Goal: Task Accomplishment & Management: Manage account settings

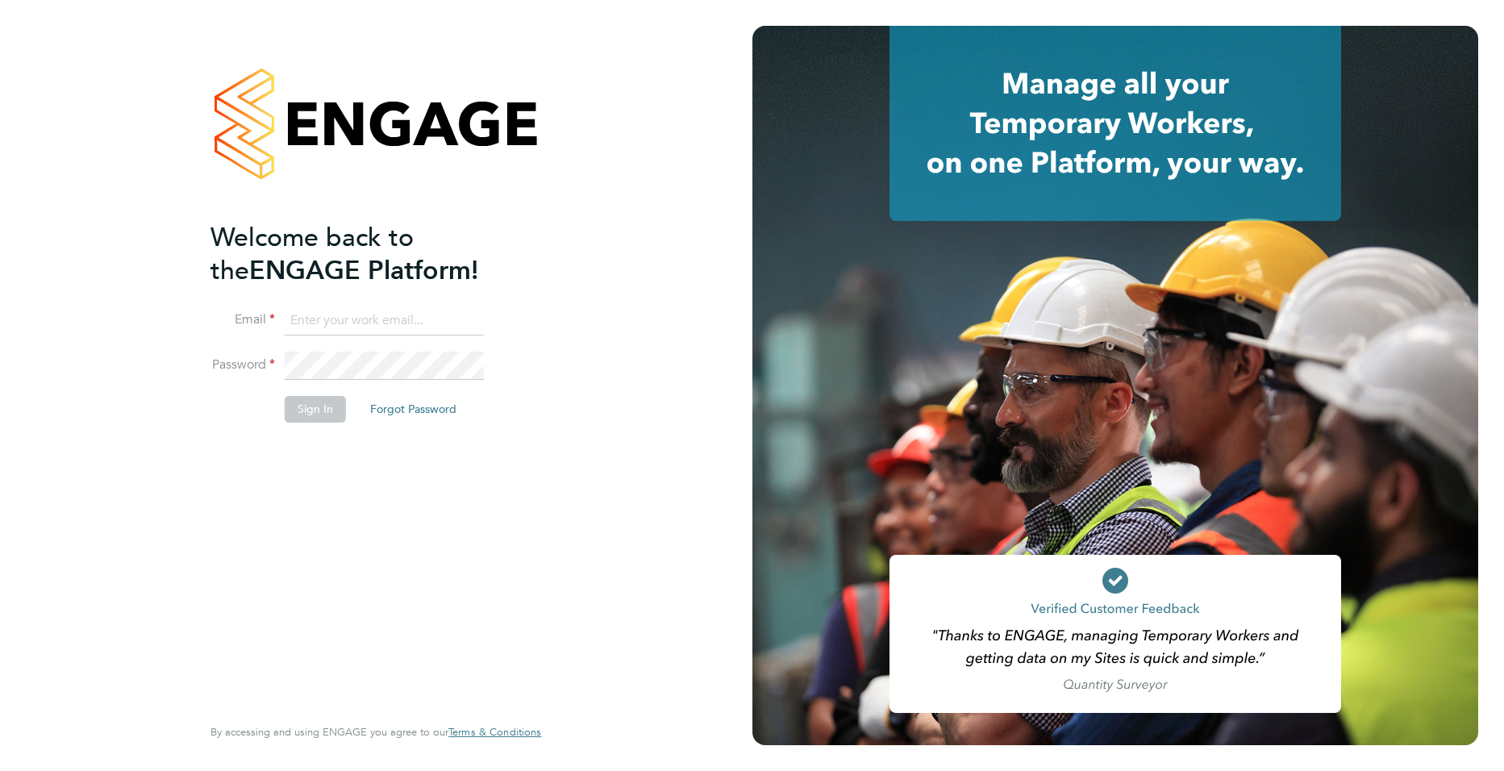
drag, startPoint x: 326, startPoint y: 303, endPoint x: 326, endPoint y: 312, distance: 8.9
click at [326, 303] on ng-template "Welcome back to the ENGAGE Platform! Email Password Sign In Forgot Password" at bounding box center [367, 330] width 314 height 218
click at [326, 314] on input at bounding box center [384, 320] width 199 height 29
type input "[PERSON_NAME][EMAIL_ADDRESS][PERSON_NAME][DOMAIN_NAME]"
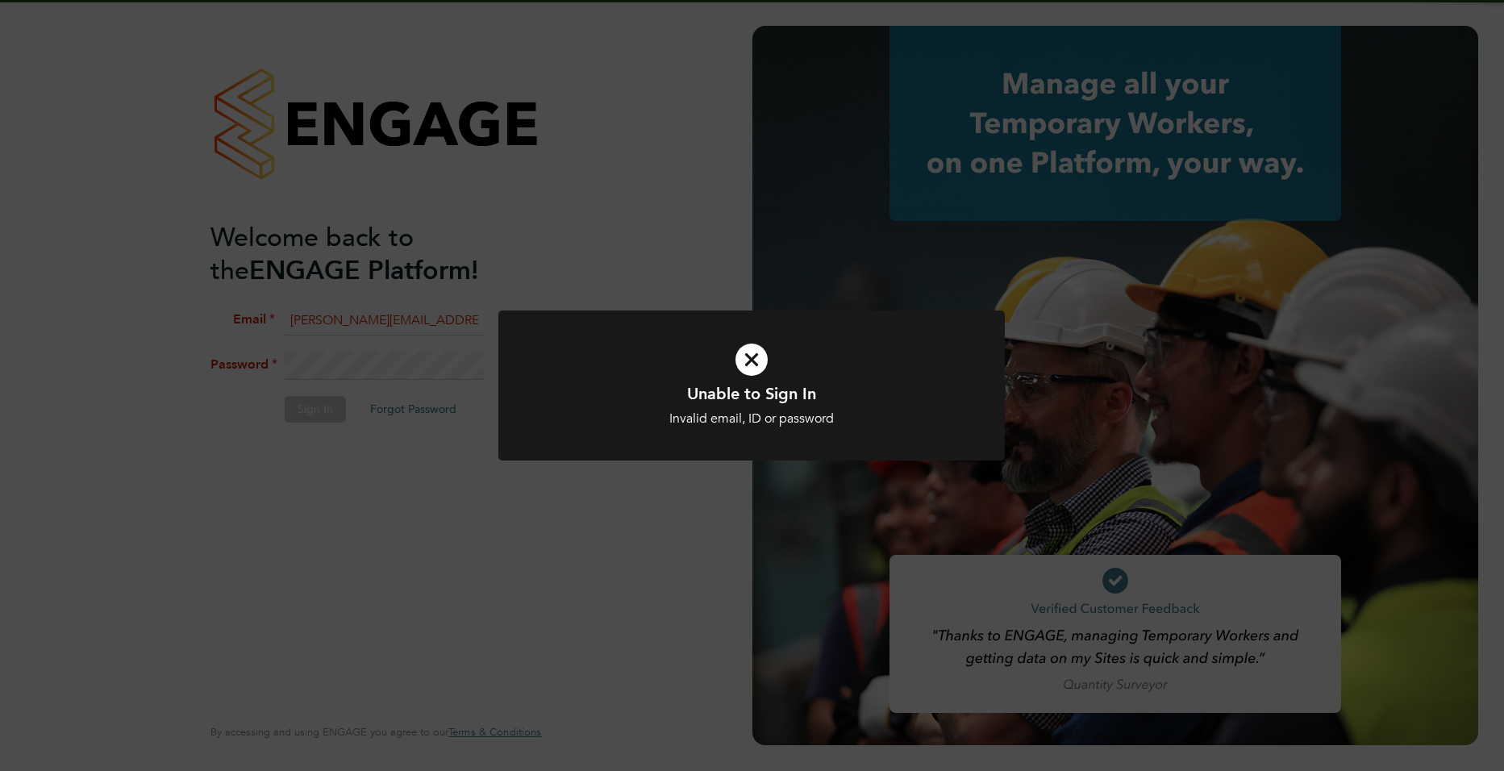
click at [559, 381] on icon at bounding box center [751, 359] width 419 height 63
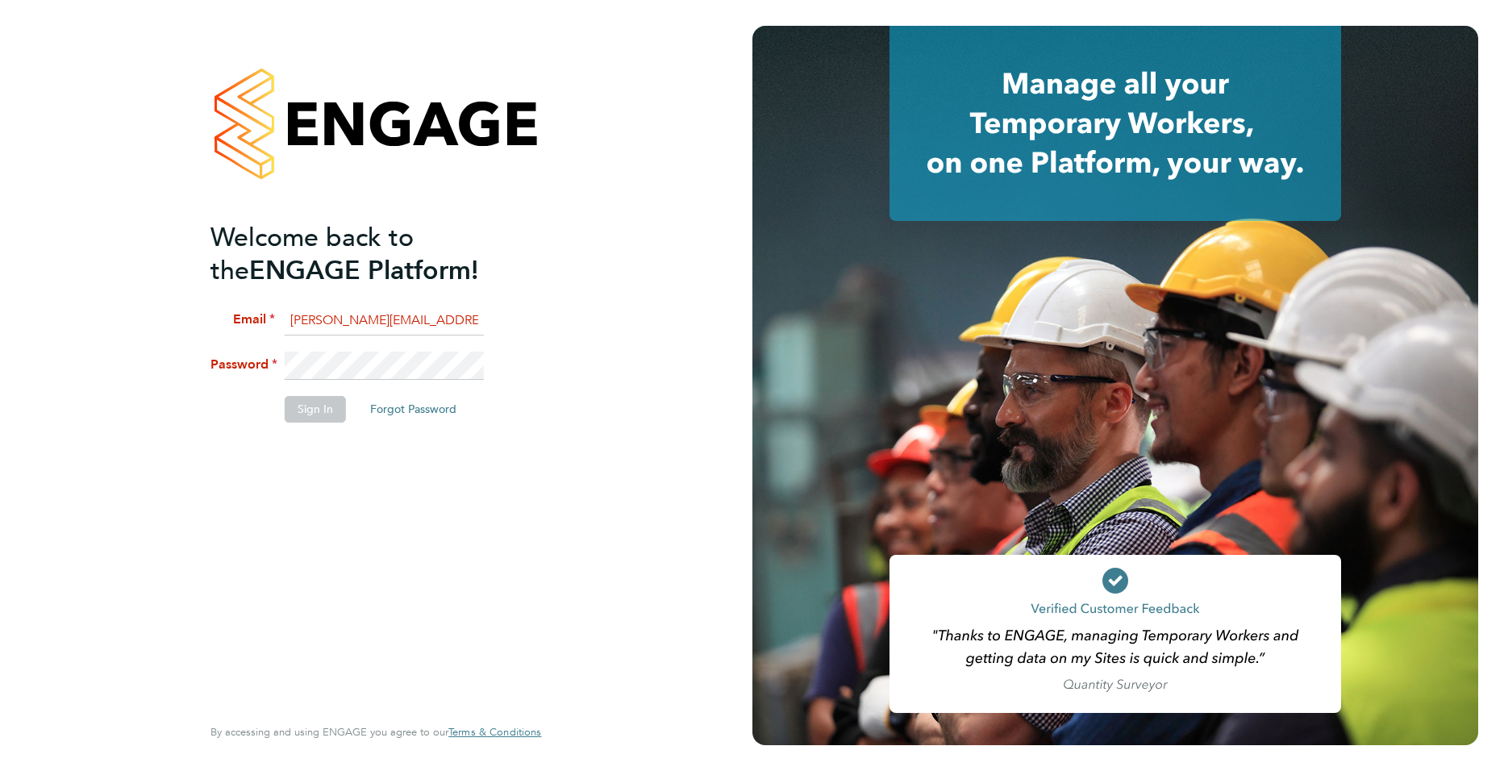
click at [135, 345] on div "Welcome back to the ENGAGE Platform! Email [PERSON_NAME][EMAIL_ADDRESS][PERSON_…" at bounding box center [376, 385] width 752 height 771
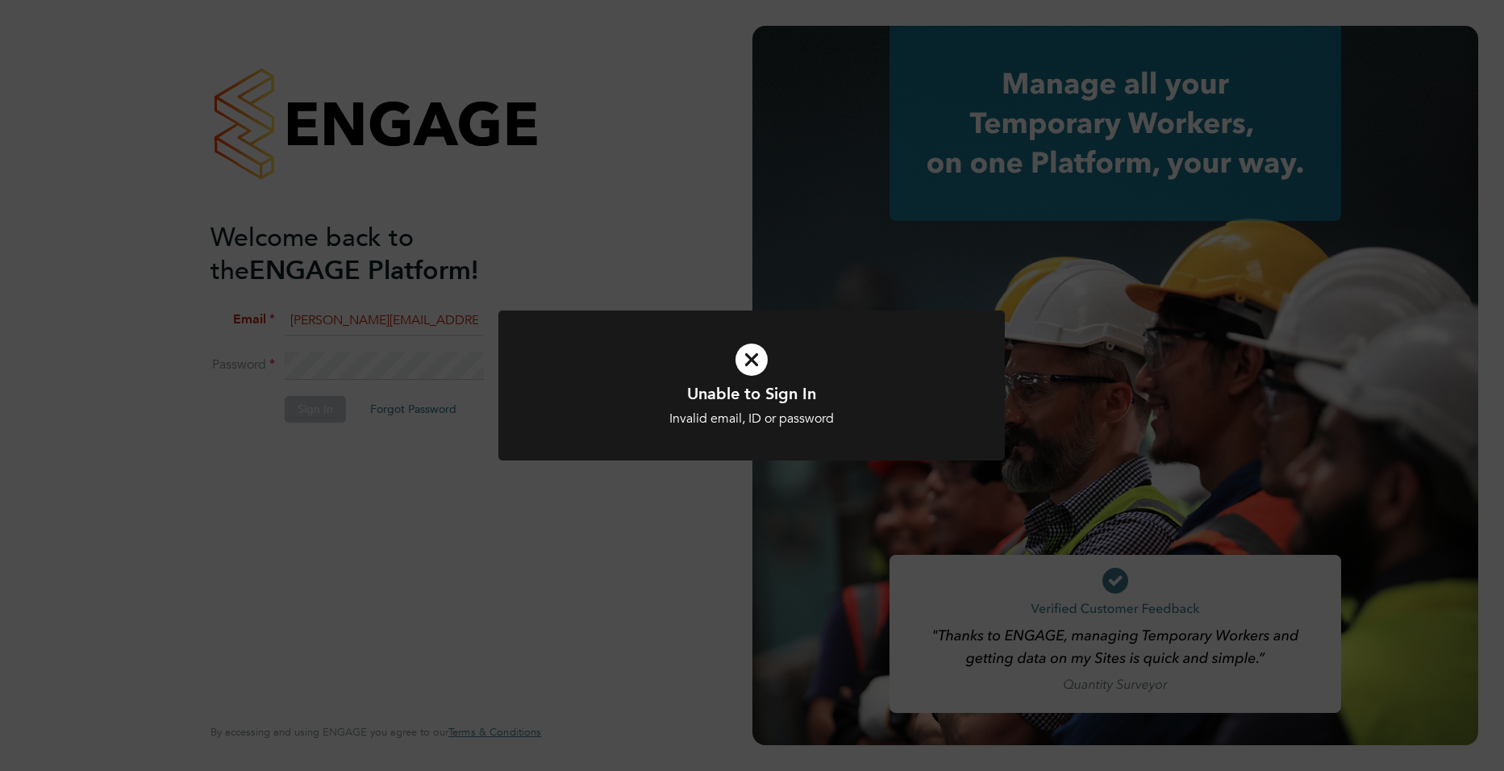
click at [758, 339] on icon at bounding box center [751, 359] width 419 height 63
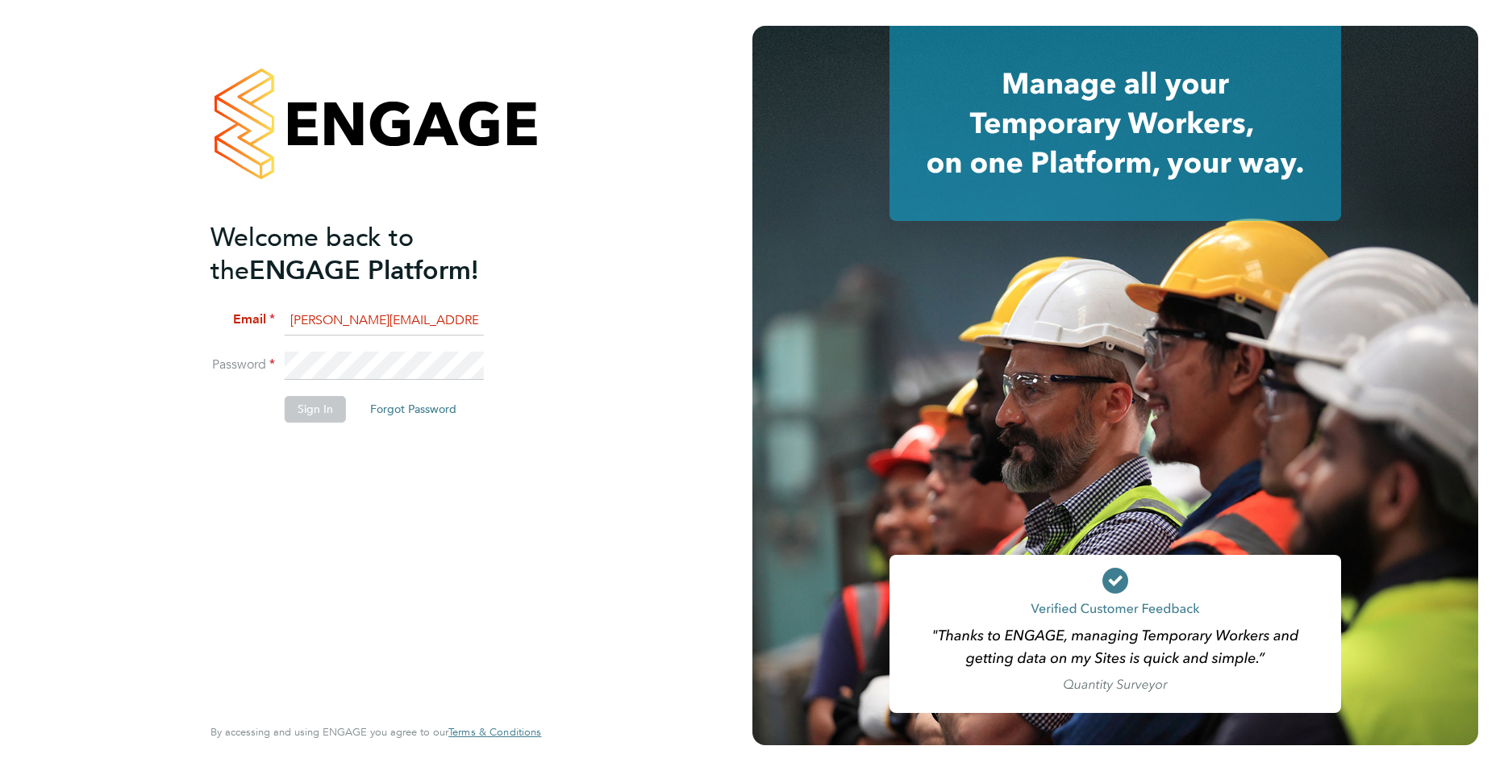
click at [752, 352] on app-barbie "Welcome back to the ENGAGE Platform! Email [PERSON_NAME][EMAIL_ADDRESS][PERSON_…" at bounding box center [752, 385] width 1504 height 771
click at [242, 360] on li "Password" at bounding box center [367, 373] width 314 height 45
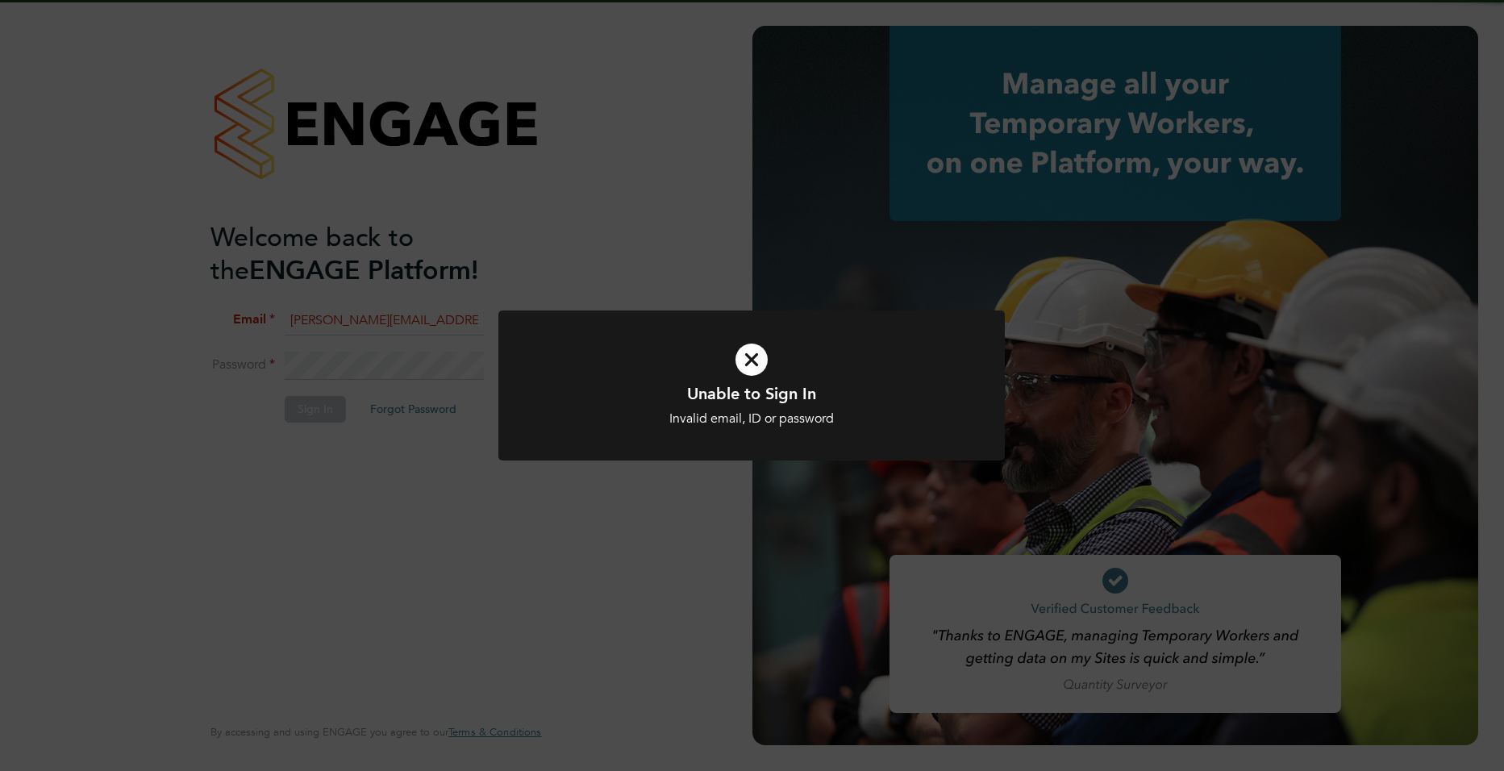
drag, startPoint x: 388, startPoint y: 377, endPoint x: 477, endPoint y: 386, distance: 89.9
click at [389, 378] on div "Unable to Sign In Invalid email, ID or password Cancel Okay" at bounding box center [752, 385] width 1504 height 771
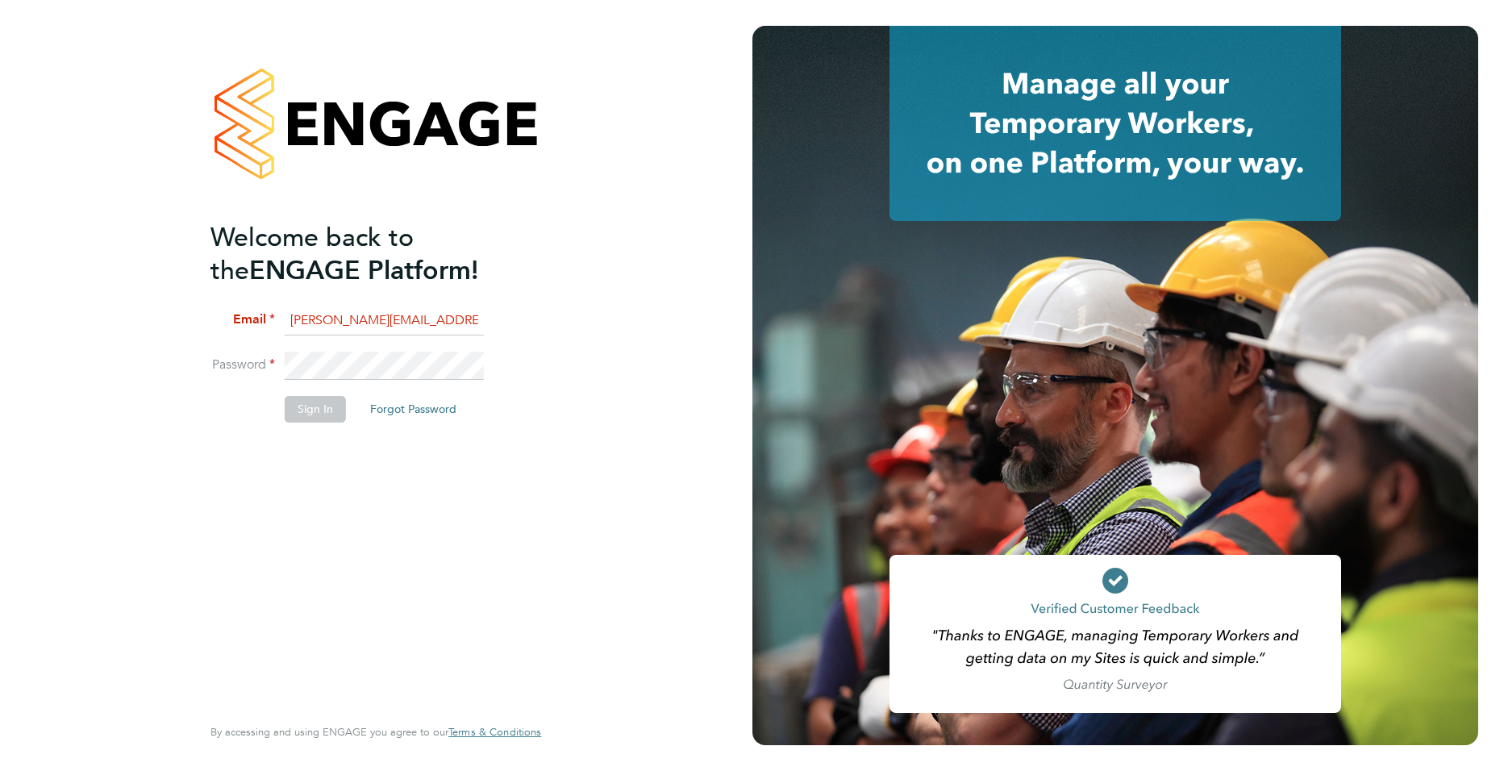
click at [792, 360] on div at bounding box center [1115, 385] width 726 height 719
click at [197, 371] on div "Welcome back to the ENGAGE Platform! Email [PERSON_NAME][EMAIL_ADDRESS][PERSON_…" at bounding box center [375, 385] width 395 height 771
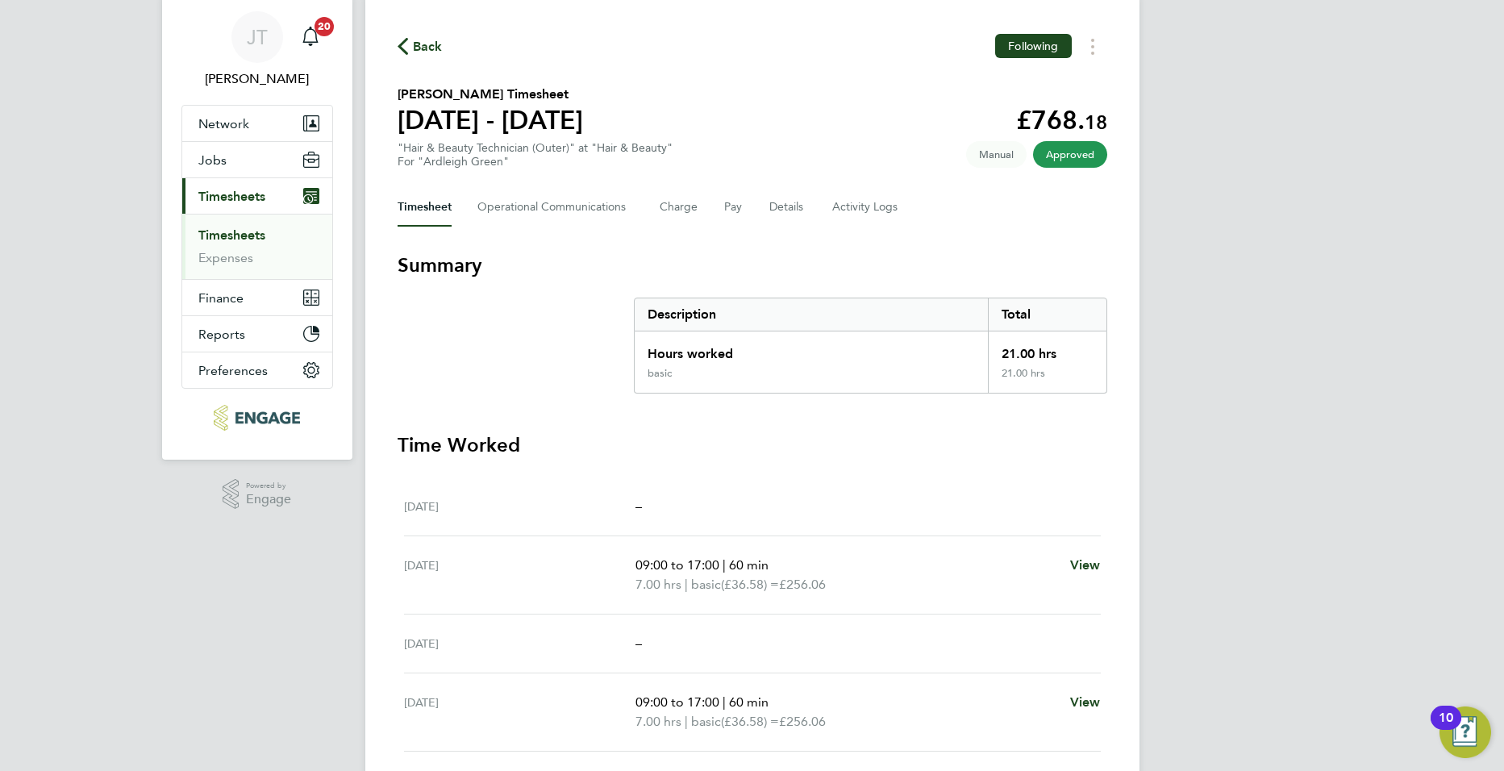
scroll to position [51, 0]
